Goal: Task Accomplishment & Management: Use online tool/utility

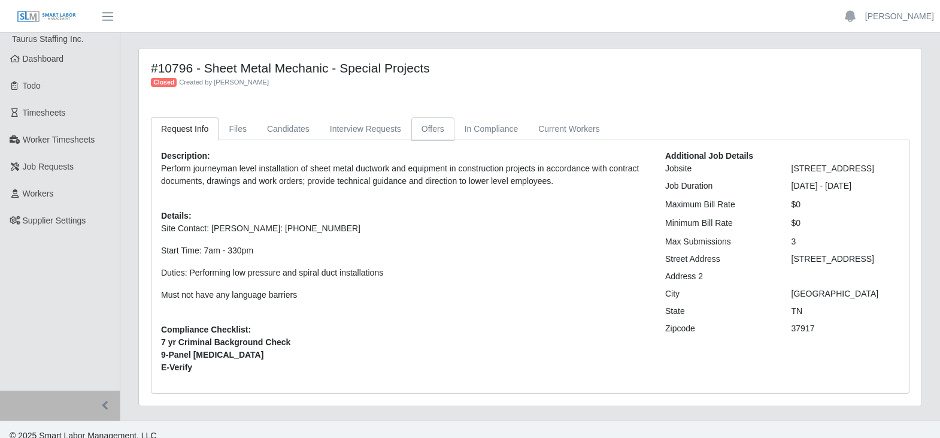
click at [438, 129] on link "Offers" at bounding box center [432, 128] width 43 height 23
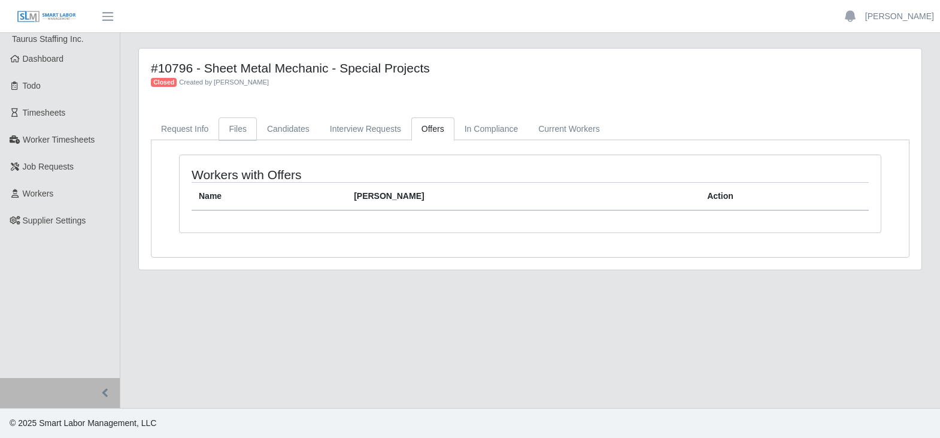
click at [232, 125] on link "Files" at bounding box center [237, 128] width 38 height 23
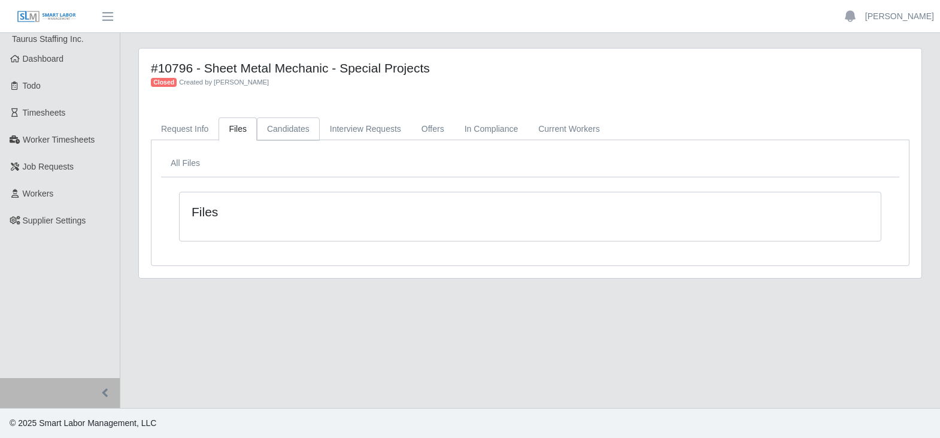
click at [285, 132] on link "Candidates" at bounding box center [288, 128] width 63 height 23
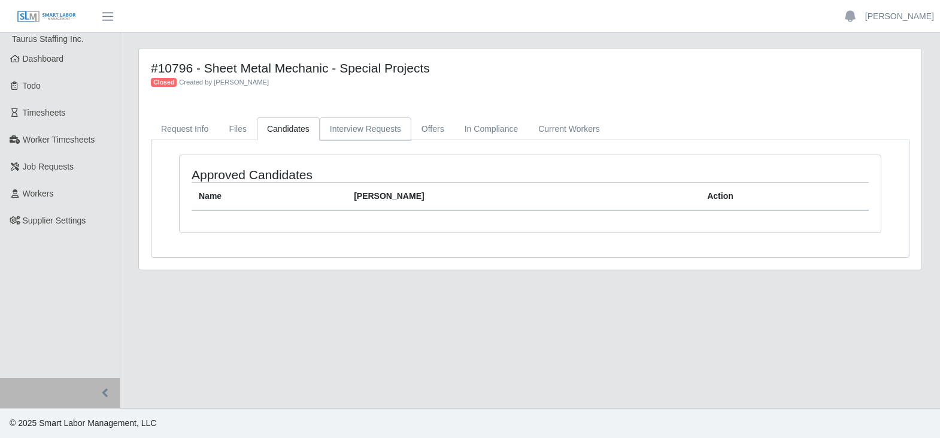
click at [369, 132] on link "Interview Requests" at bounding box center [366, 128] width 92 height 23
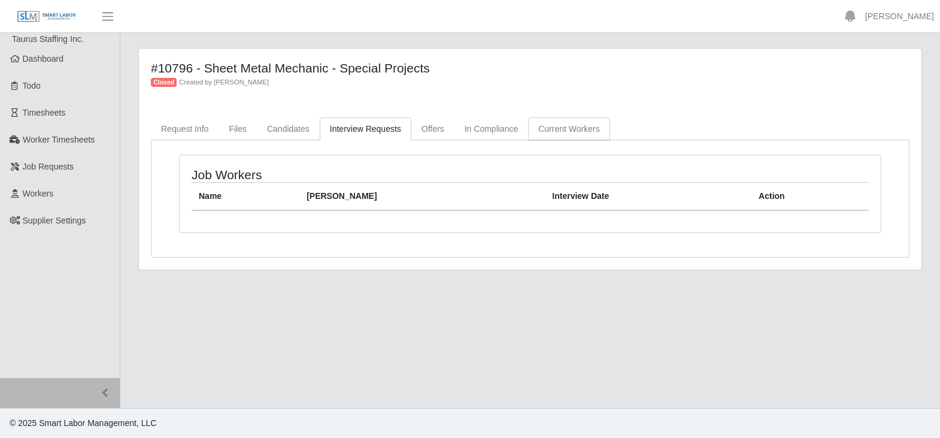
click at [569, 130] on link "Current Workers" at bounding box center [568, 128] width 81 height 23
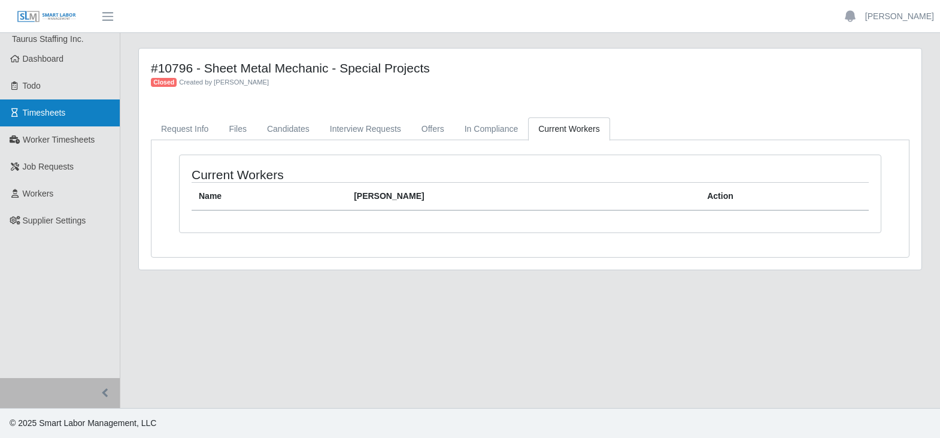
click at [54, 110] on span "Timesheets" at bounding box center [44, 113] width 43 height 10
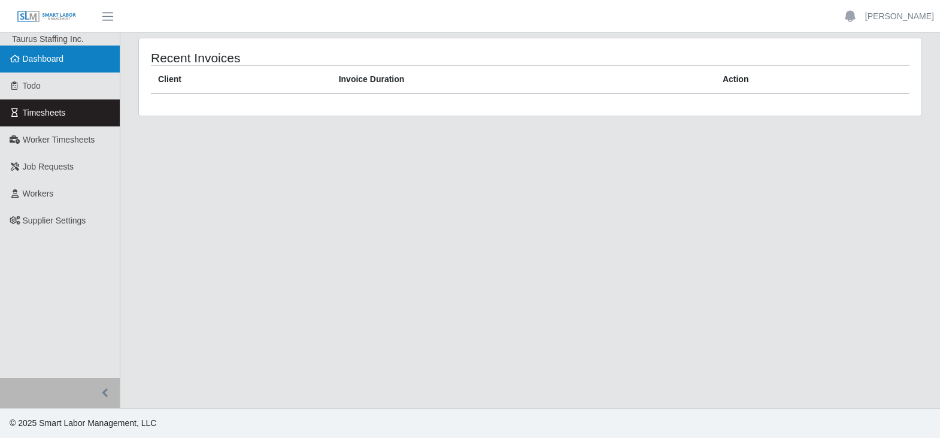
click at [60, 63] on span "Dashboard" at bounding box center [43, 59] width 41 height 10
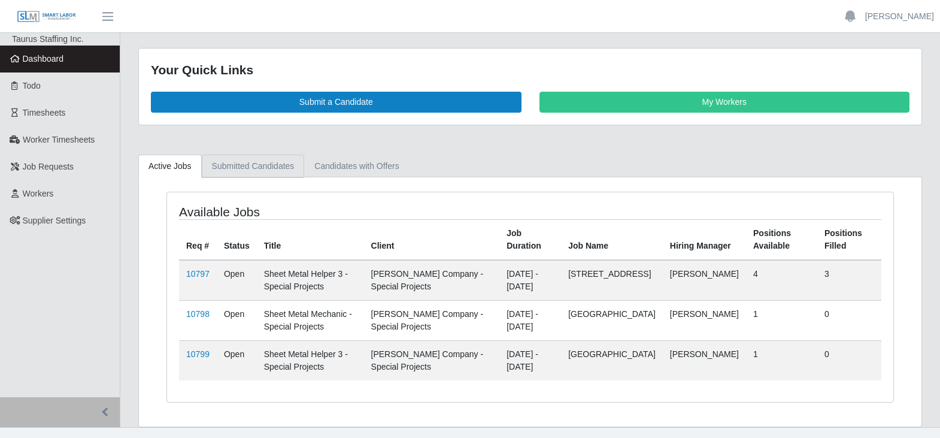
click at [262, 168] on link "Submitted Candidates" at bounding box center [253, 165] width 103 height 23
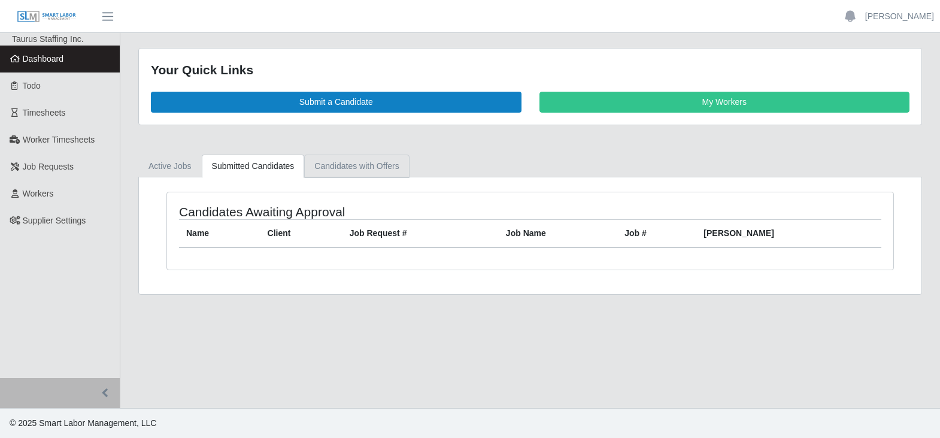
click at [353, 167] on link "Candidates with Offers" at bounding box center [356, 165] width 105 height 23
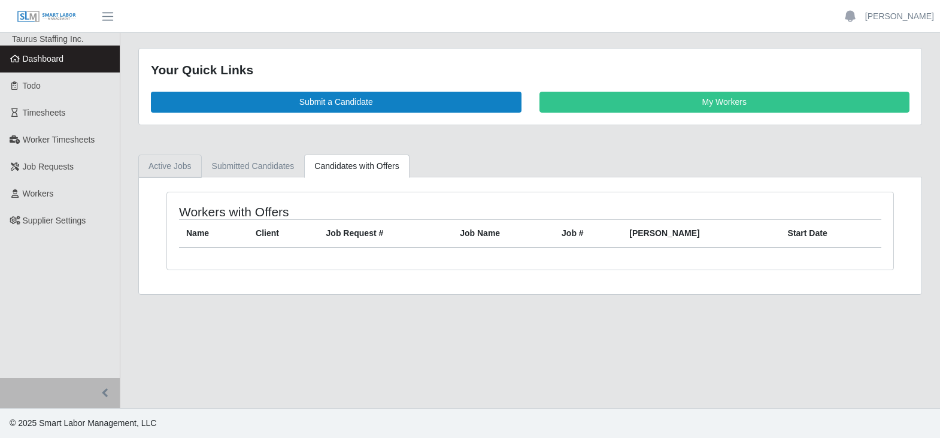
click at [184, 163] on link "Active Jobs" at bounding box center [169, 165] width 63 height 23
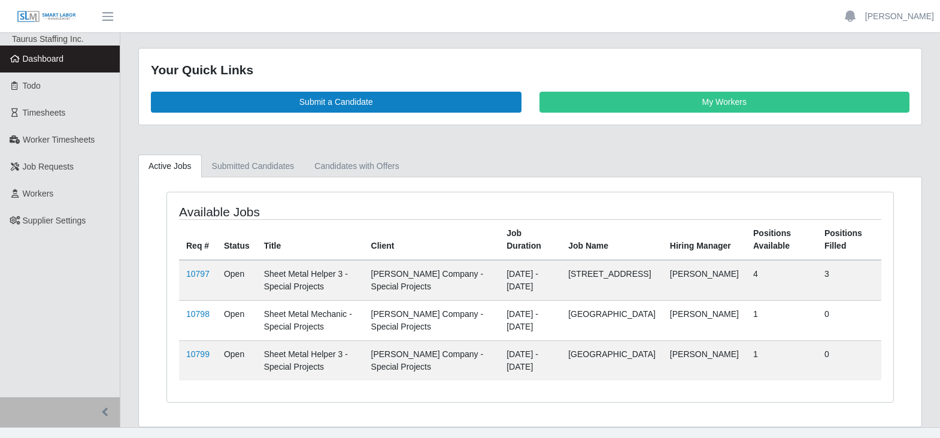
click at [308, 275] on td "Sheet Metal Helper 3 - Special Projects" at bounding box center [310, 280] width 107 height 41
click at [189, 275] on link "10797" at bounding box center [197, 274] width 23 height 10
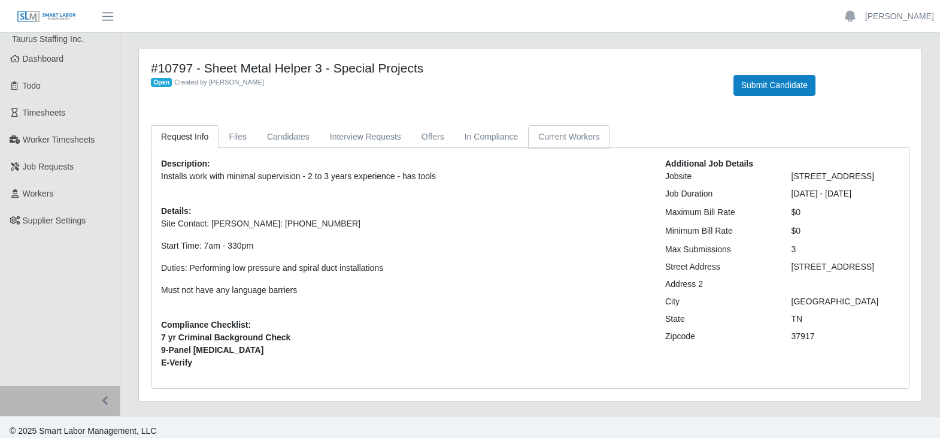
click at [579, 141] on link "Current Workers" at bounding box center [568, 136] width 81 height 23
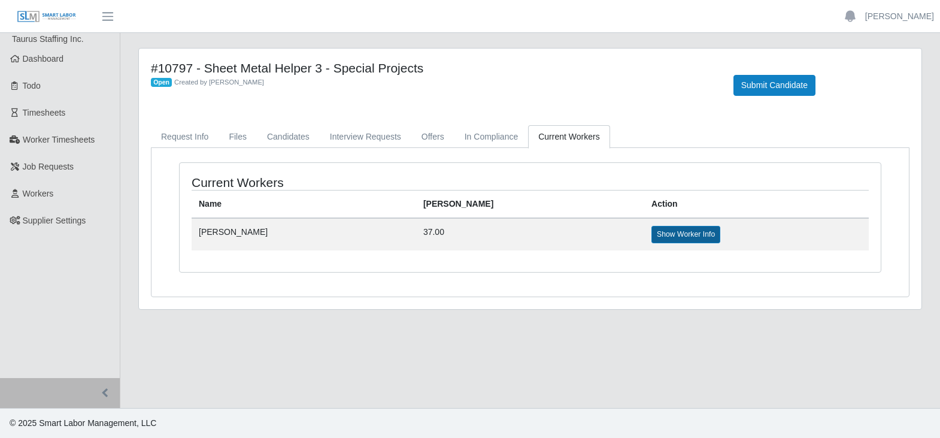
click at [651, 233] on link "Show Worker Info" at bounding box center [685, 234] width 69 height 17
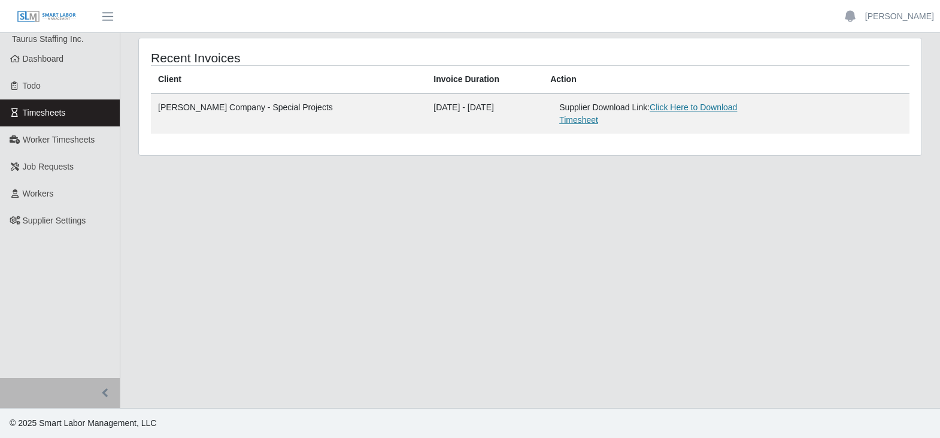
click at [663, 108] on link "Click Here to Download Timesheet" at bounding box center [648, 113] width 178 height 22
